Goal: Navigation & Orientation: Find specific page/section

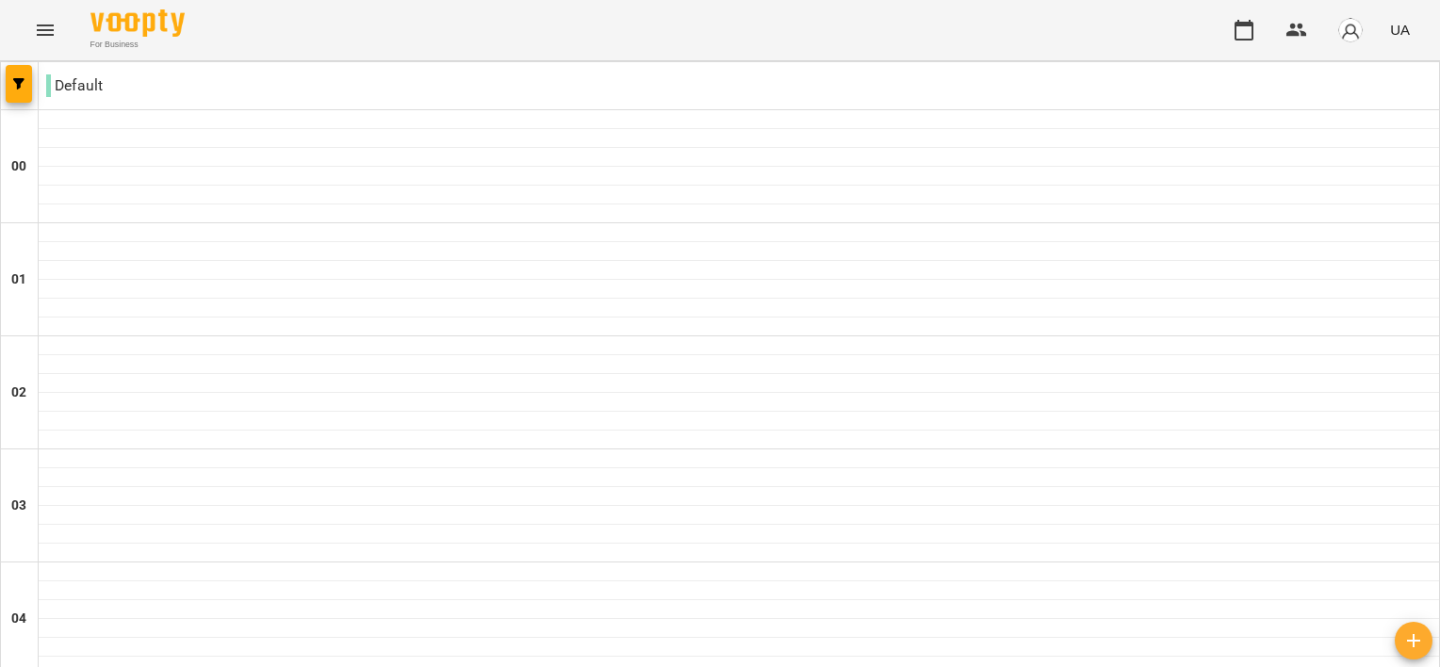
scroll to position [1979, 0]
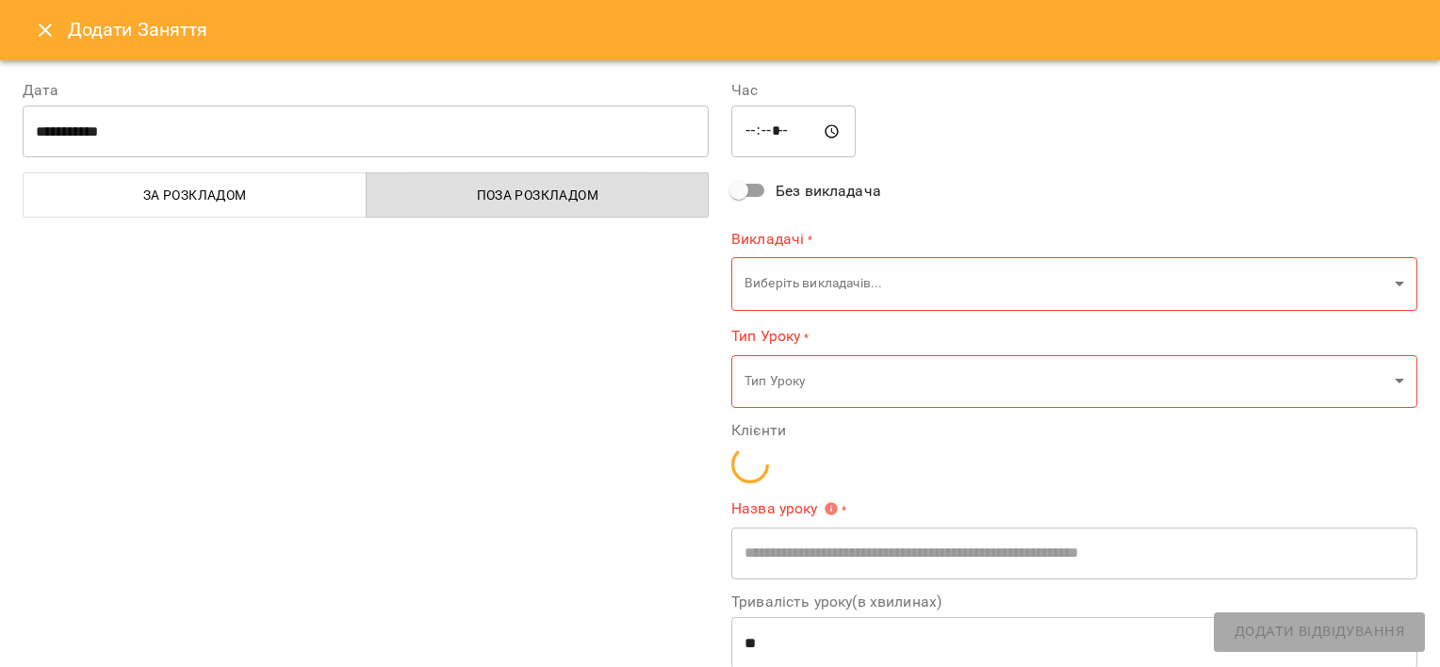
type input "**********"
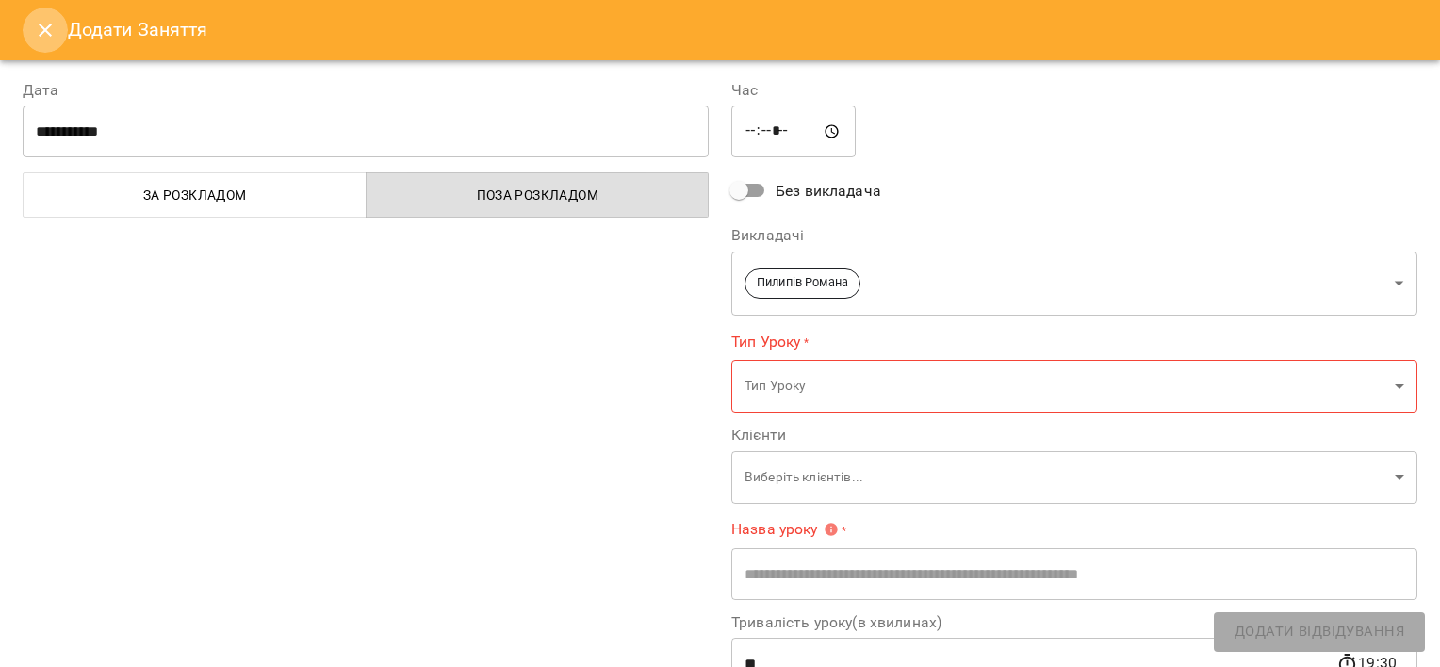
click at [46, 23] on icon "Close" at bounding box center [45, 30] width 23 height 23
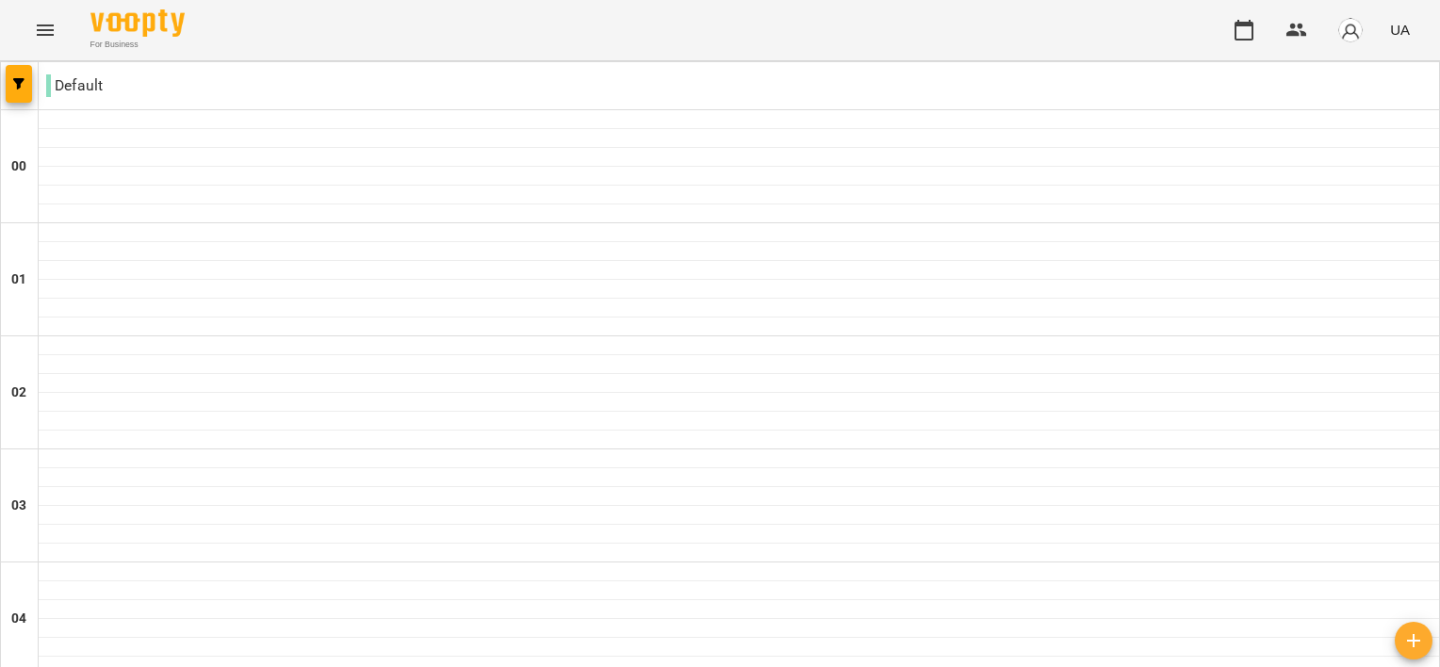
scroll to position [1904, 0]
click at [33, 26] on button "Menu" at bounding box center [45, 30] width 45 height 45
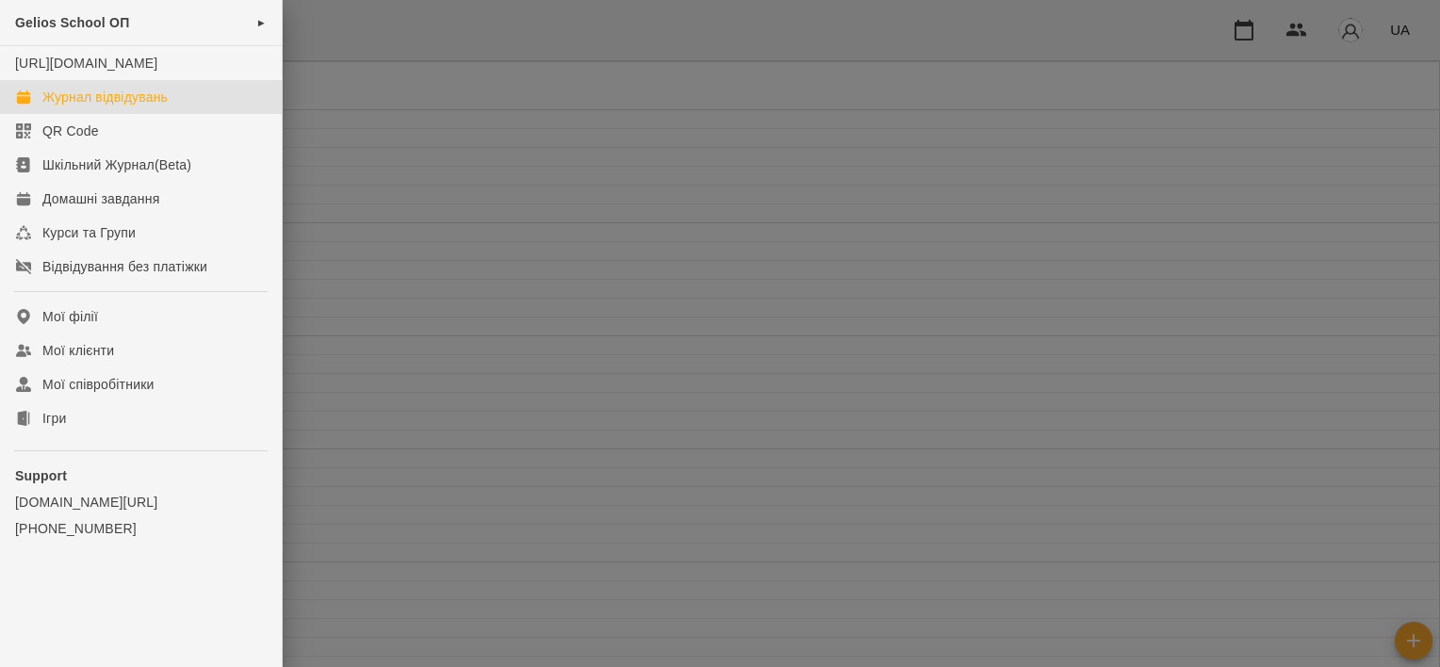
click at [337, 234] on div at bounding box center [720, 333] width 1440 height 667
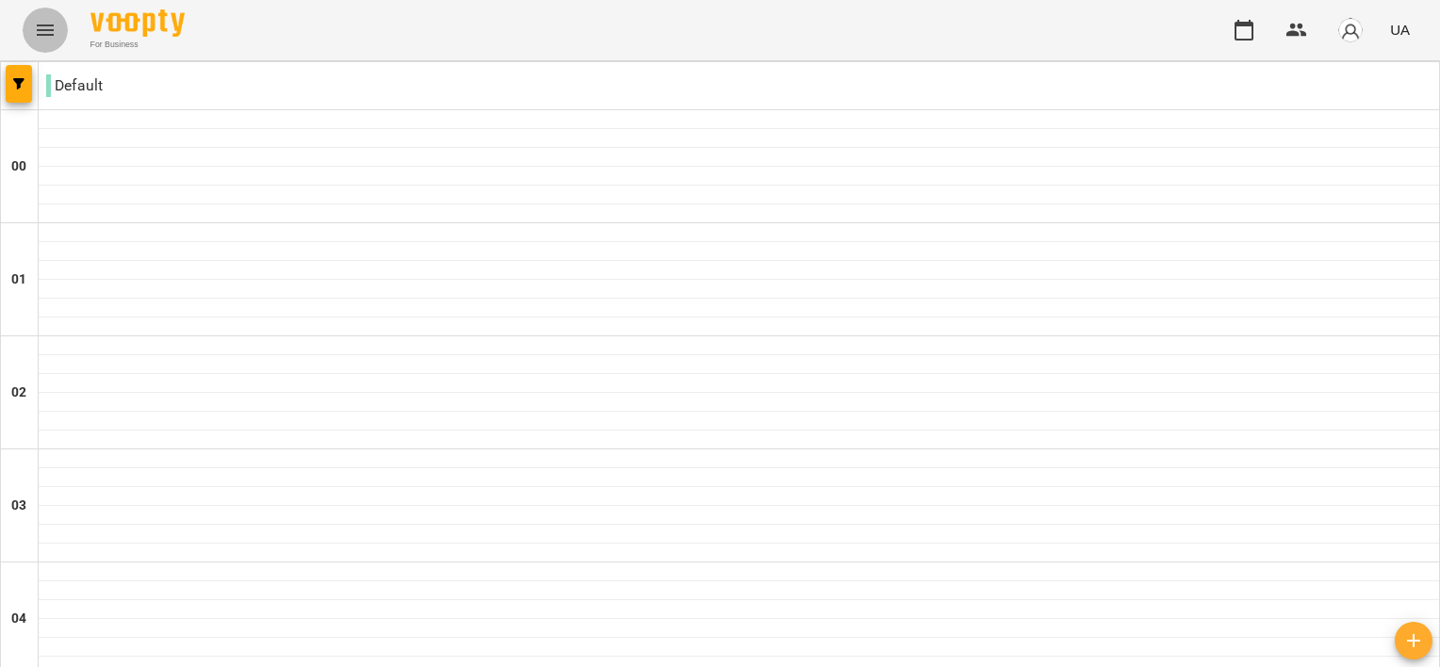
click at [37, 38] on icon "Menu" at bounding box center [45, 30] width 23 height 23
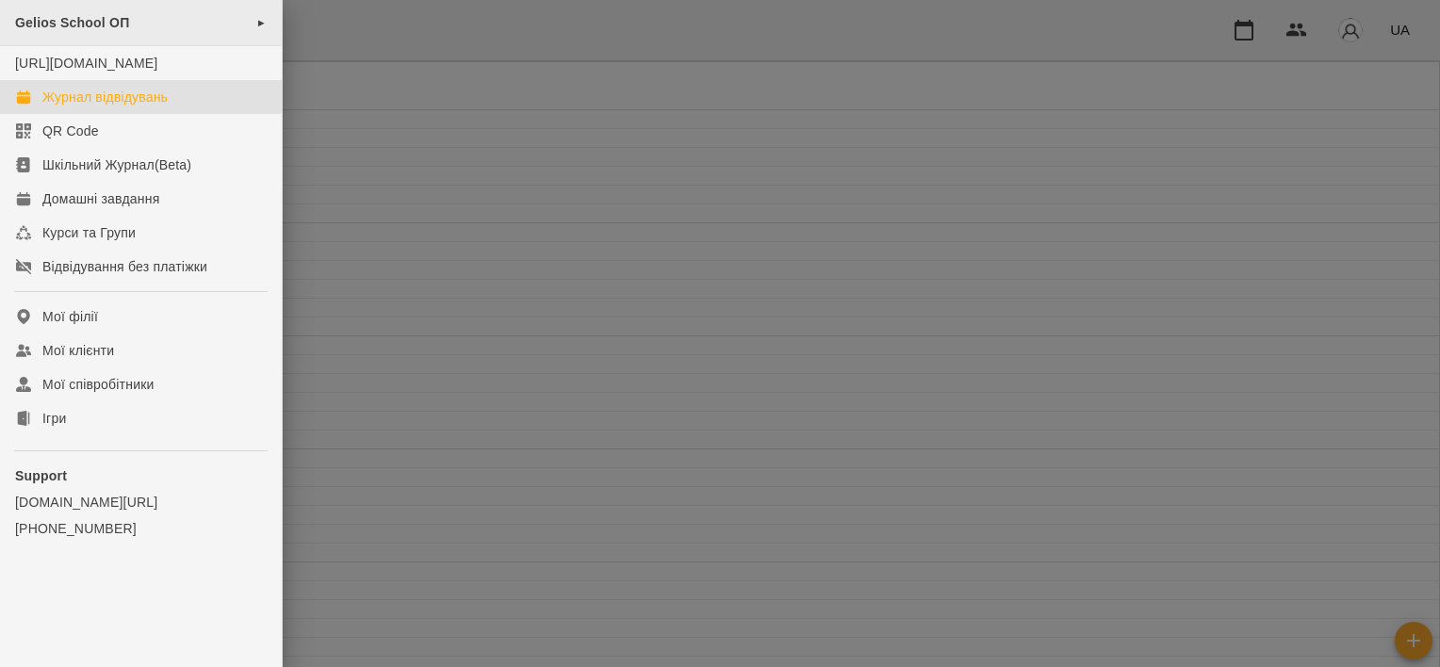
click at [137, 9] on div "Gelios School ОП ►" at bounding box center [141, 23] width 282 height 46
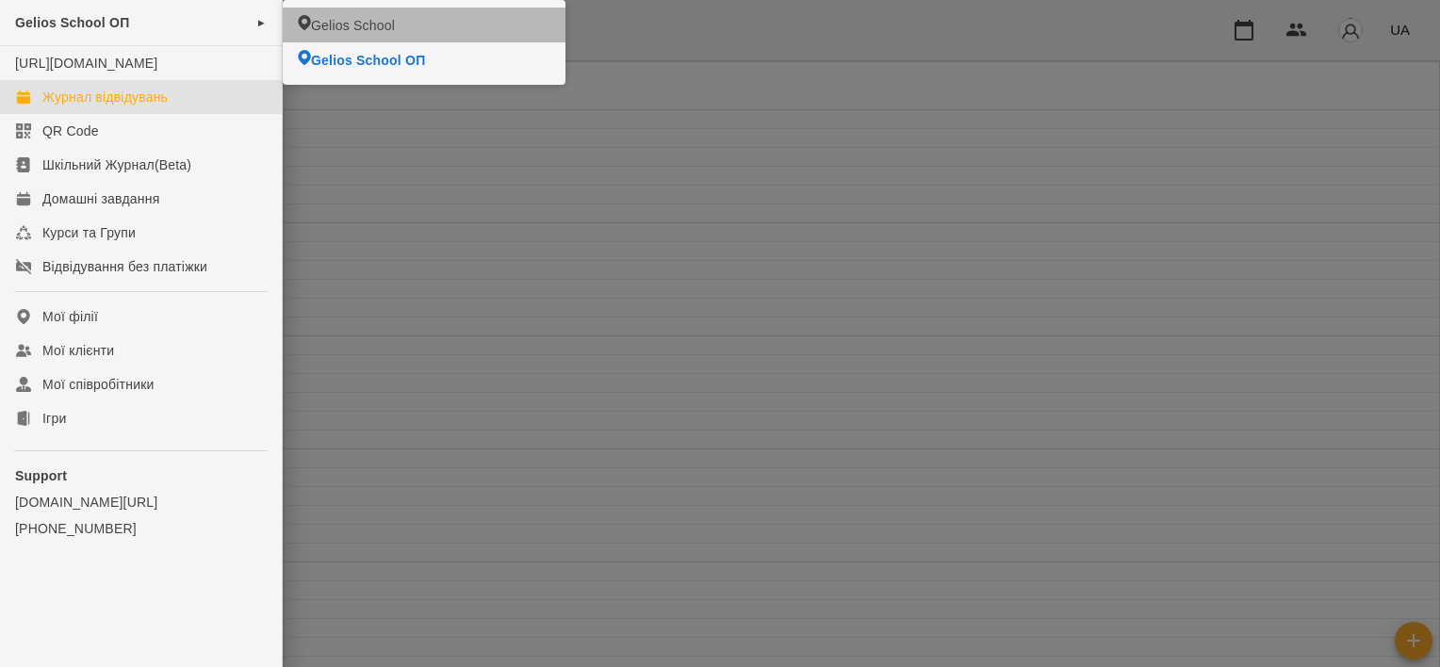
click at [351, 23] on span "Gelios School" at bounding box center [353, 25] width 84 height 19
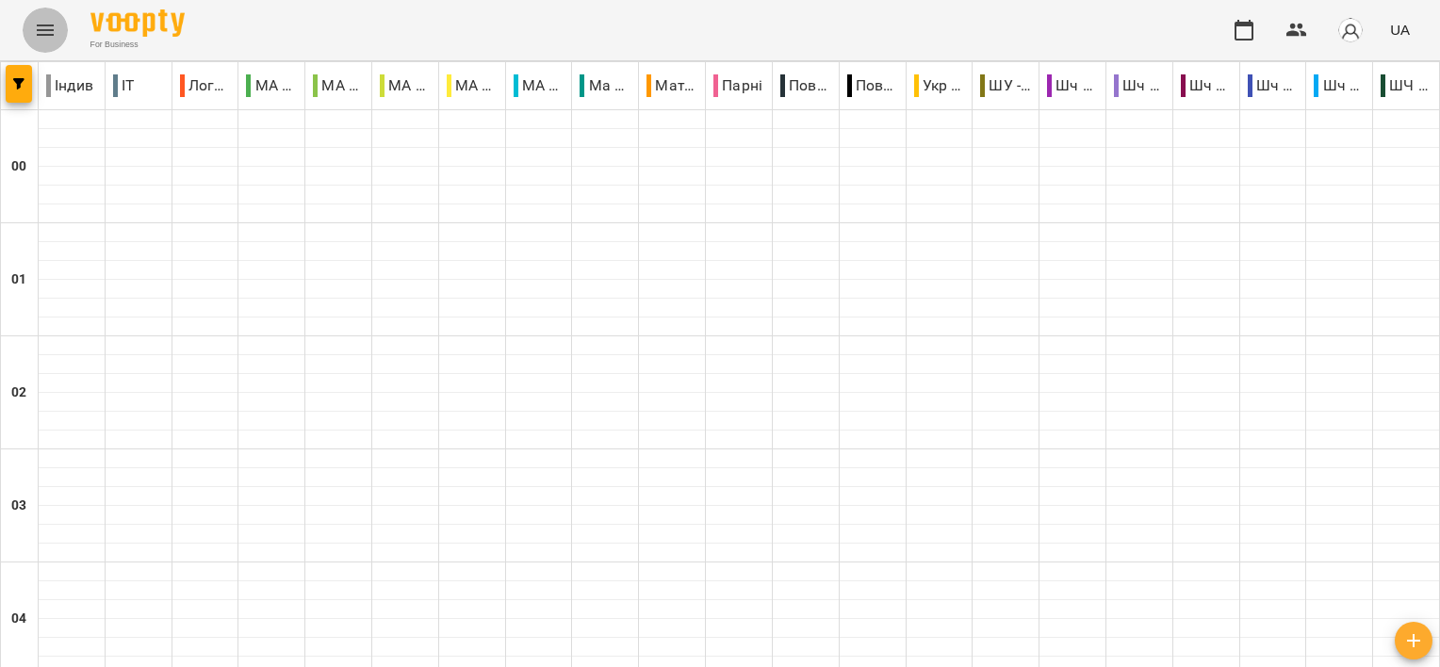
click at [34, 30] on icon "Menu" at bounding box center [45, 30] width 23 height 23
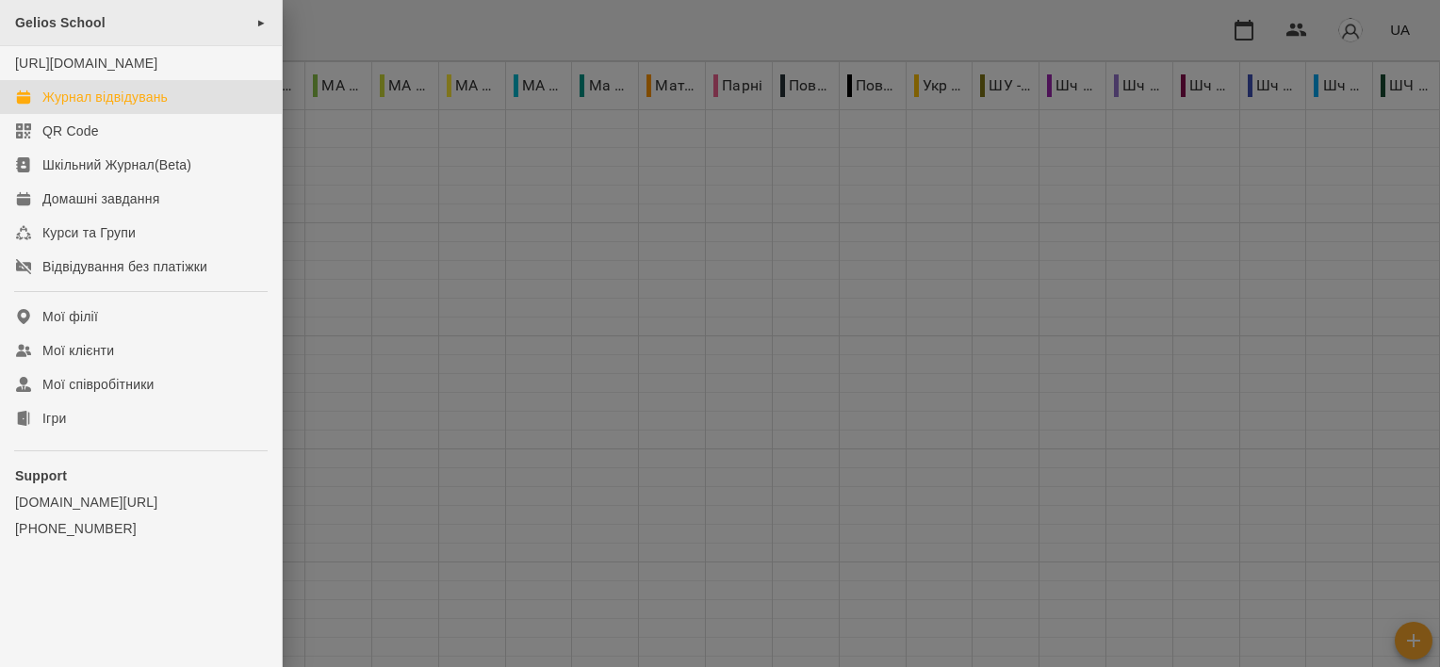
click at [160, 19] on div "Gelios School ►" at bounding box center [141, 23] width 282 height 46
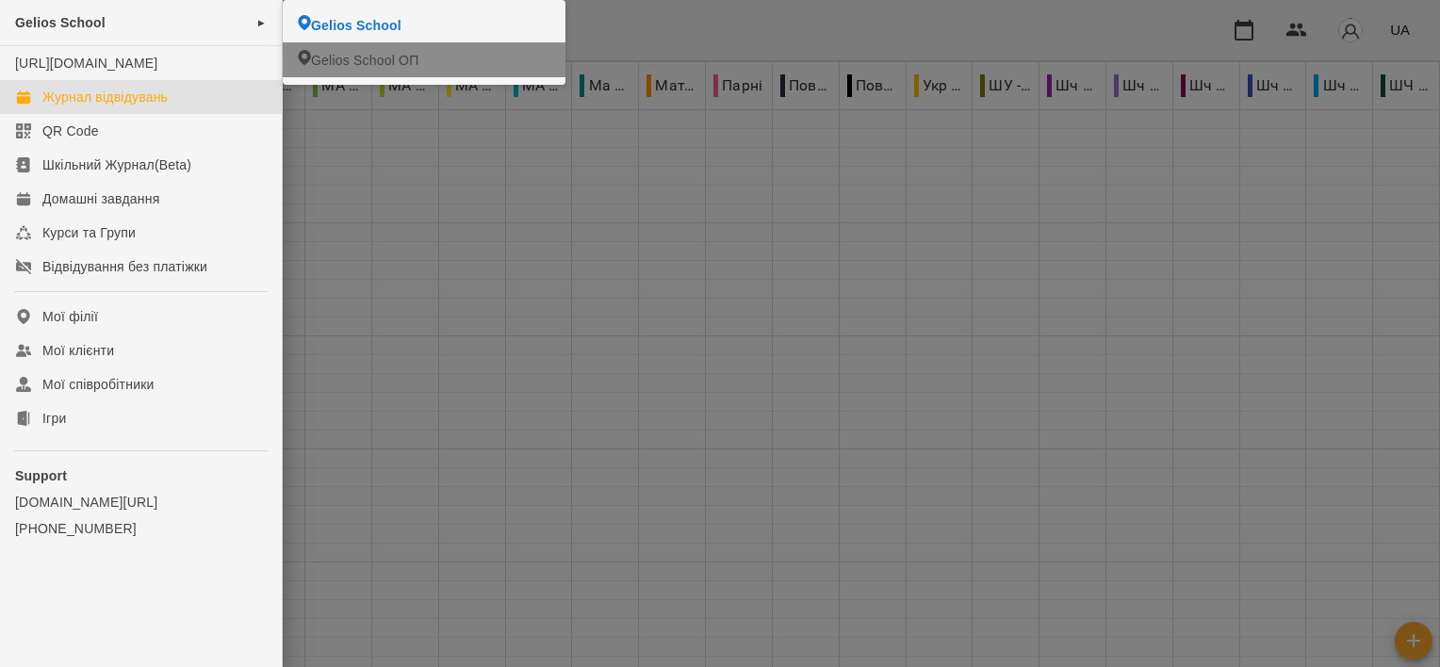
click at [311, 60] on li "Gelios School ОП" at bounding box center [424, 59] width 283 height 35
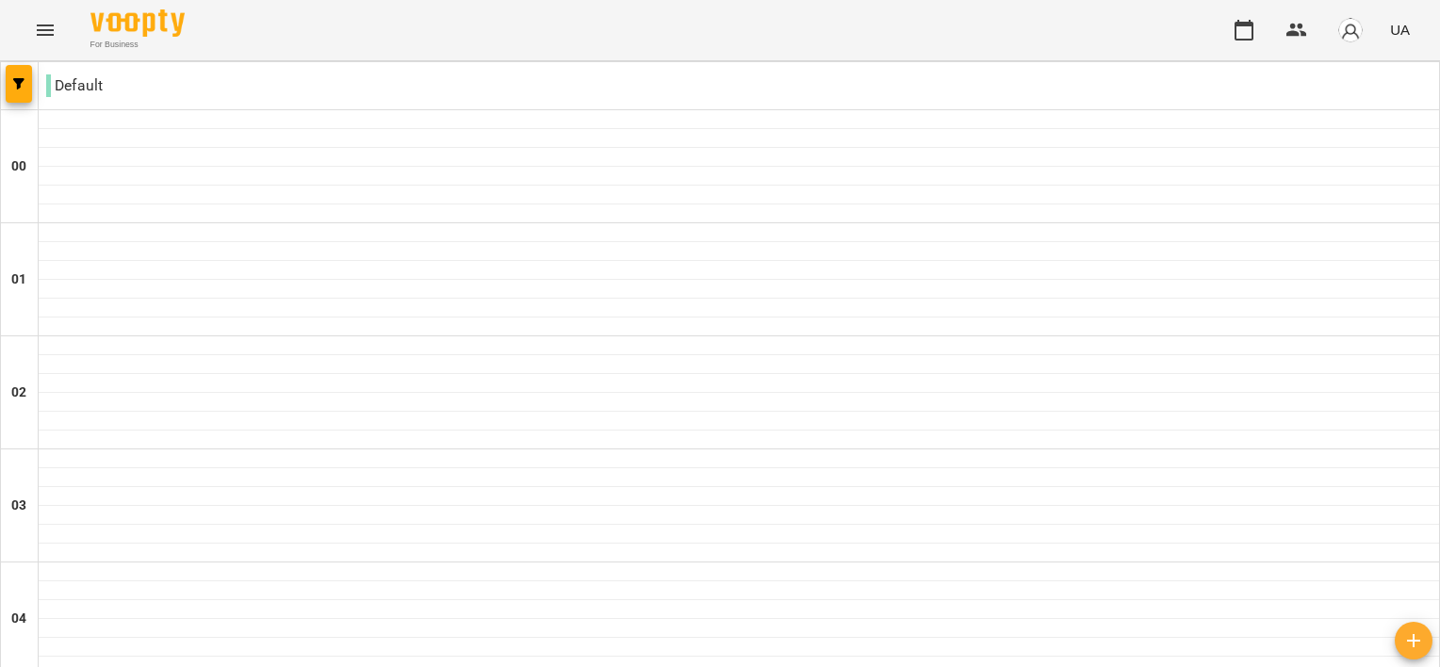
scroll to position [1999, 0]
